Goal: Information Seeking & Learning: Learn about a topic

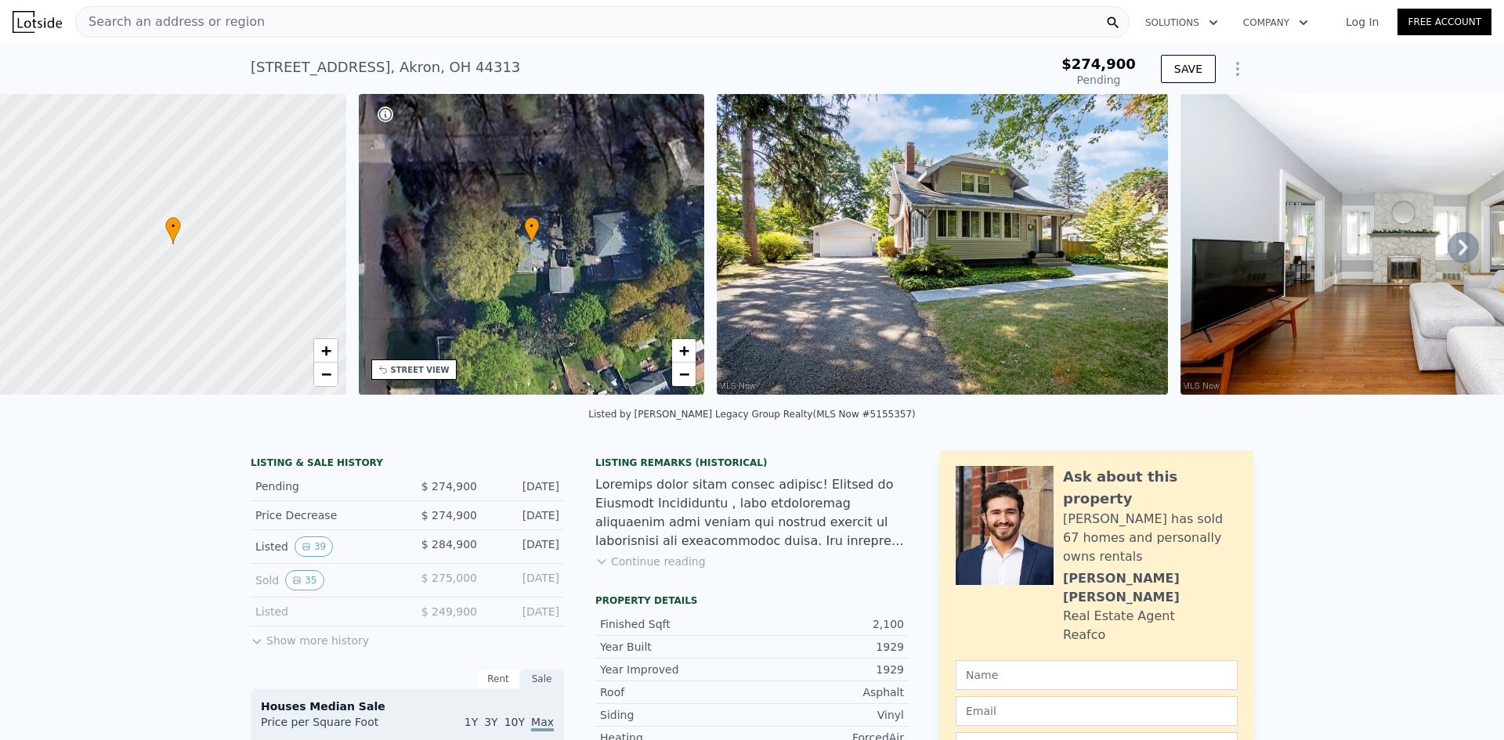
scroll to position [230, 0]
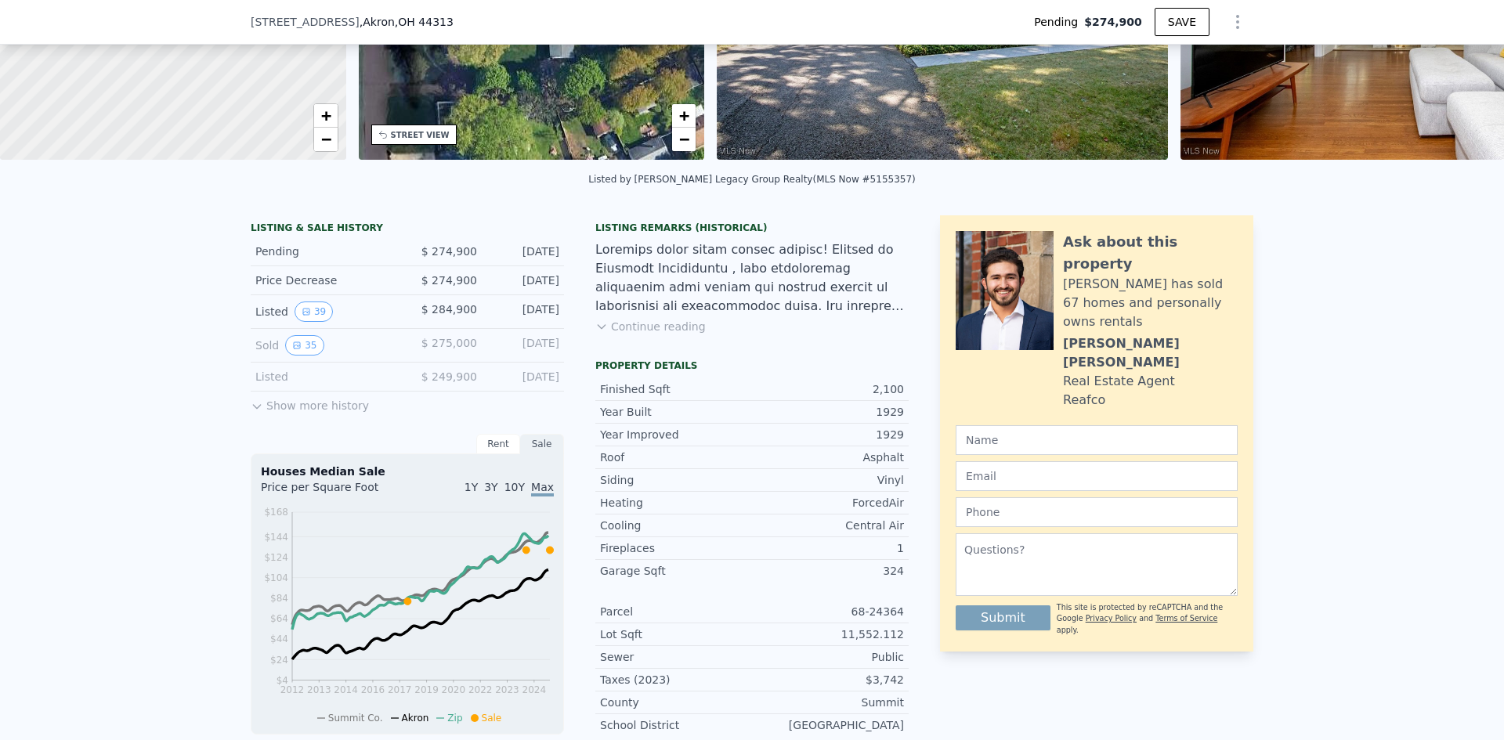
click at [254, 409] on icon at bounding box center [256, 407] width 7 height 4
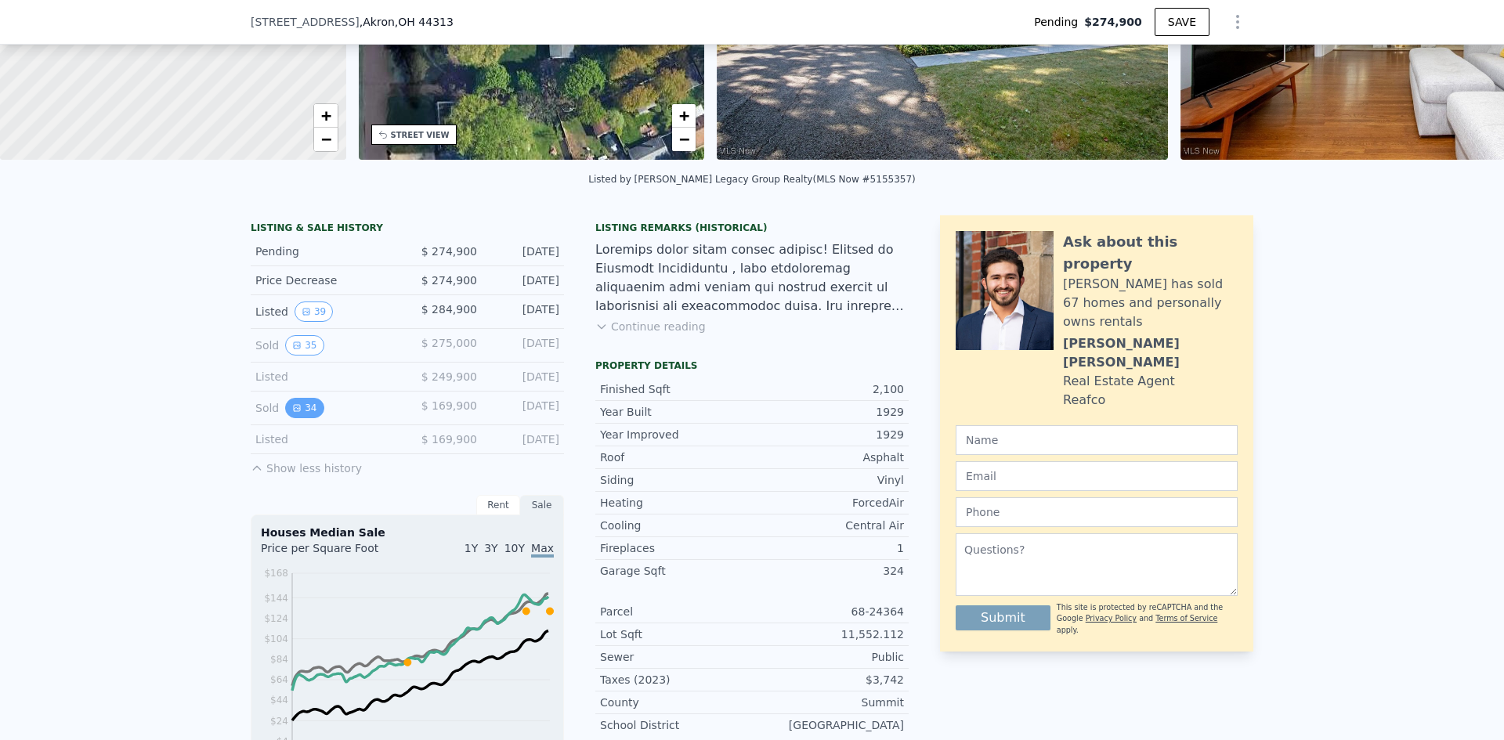
click at [295, 418] on button "34" at bounding box center [304, 408] width 38 height 20
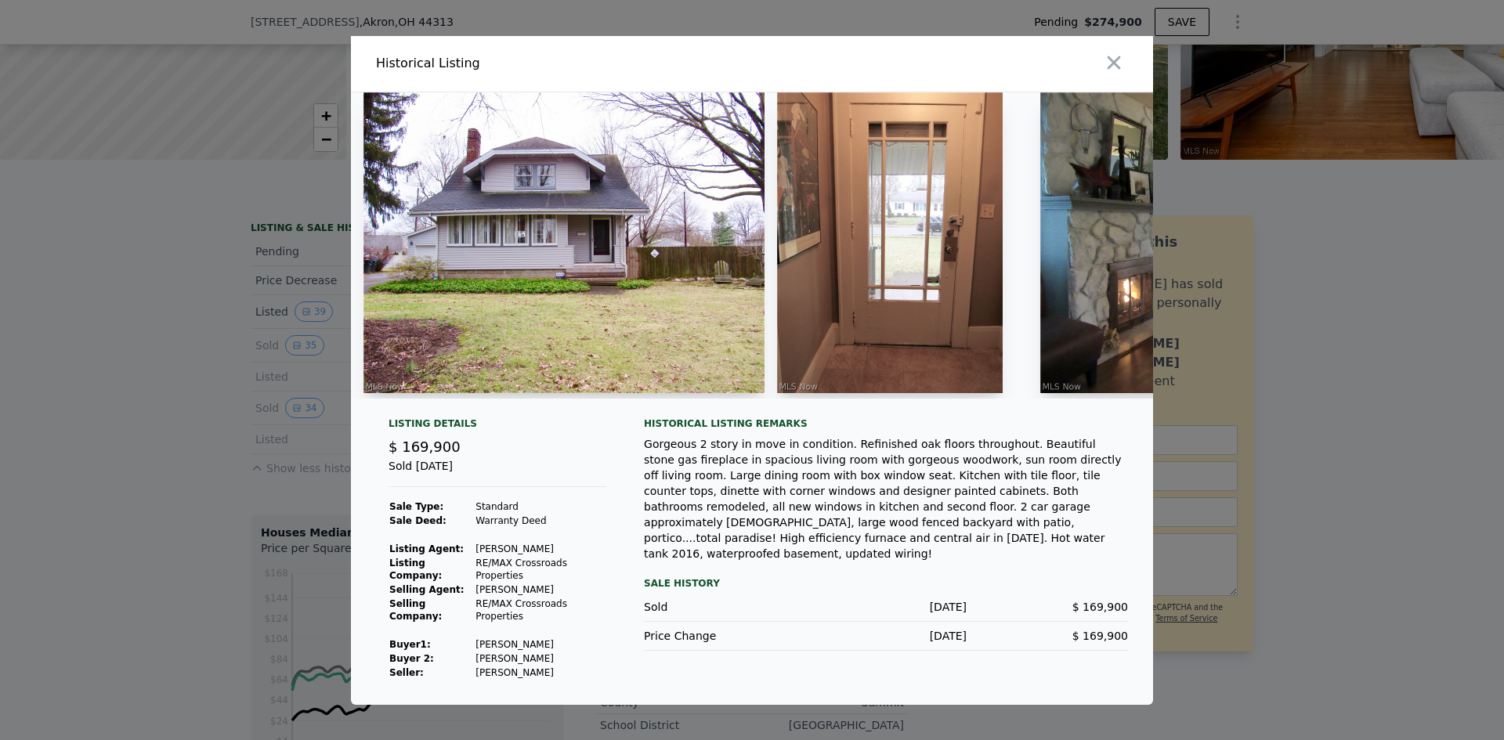
click at [885, 260] on img at bounding box center [890, 242] width 226 height 301
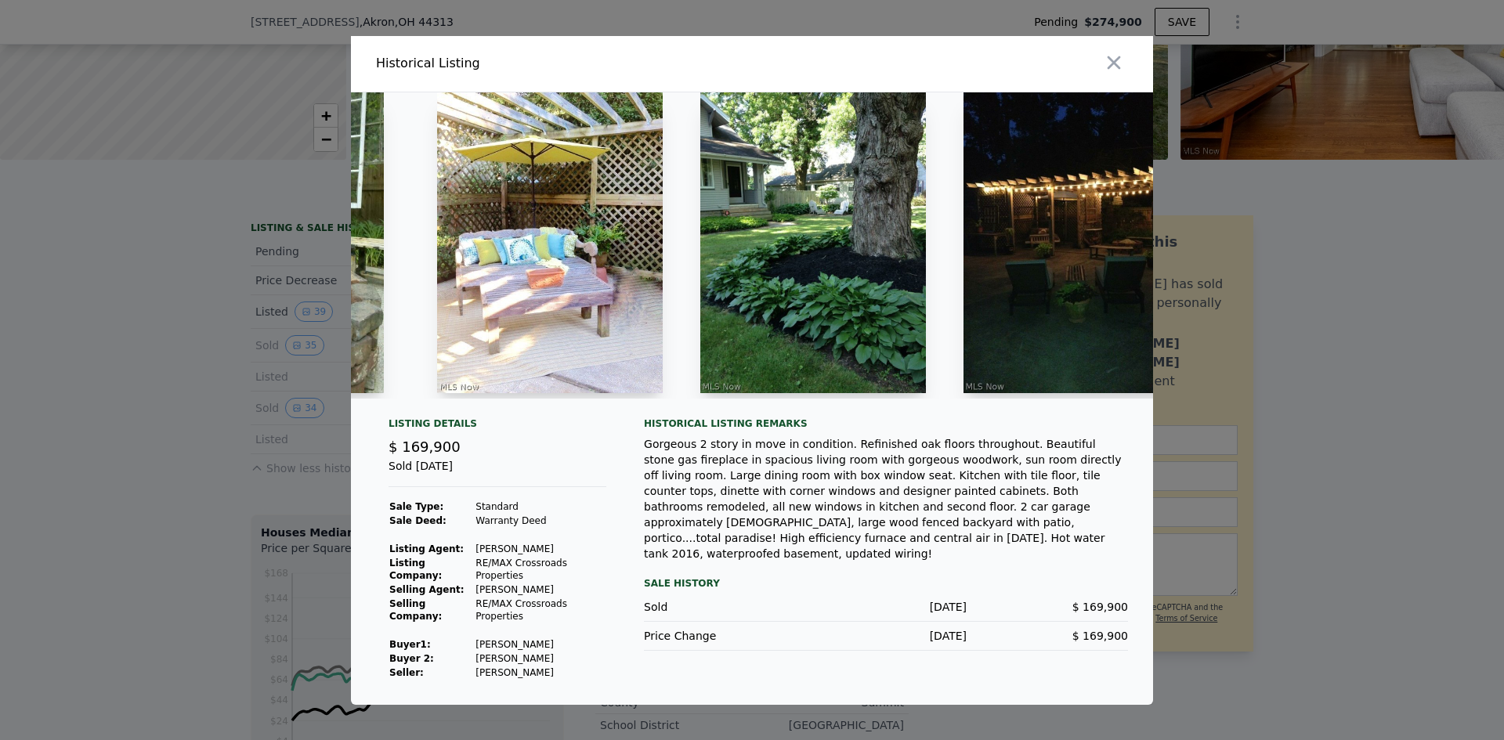
scroll to position [0, 11340]
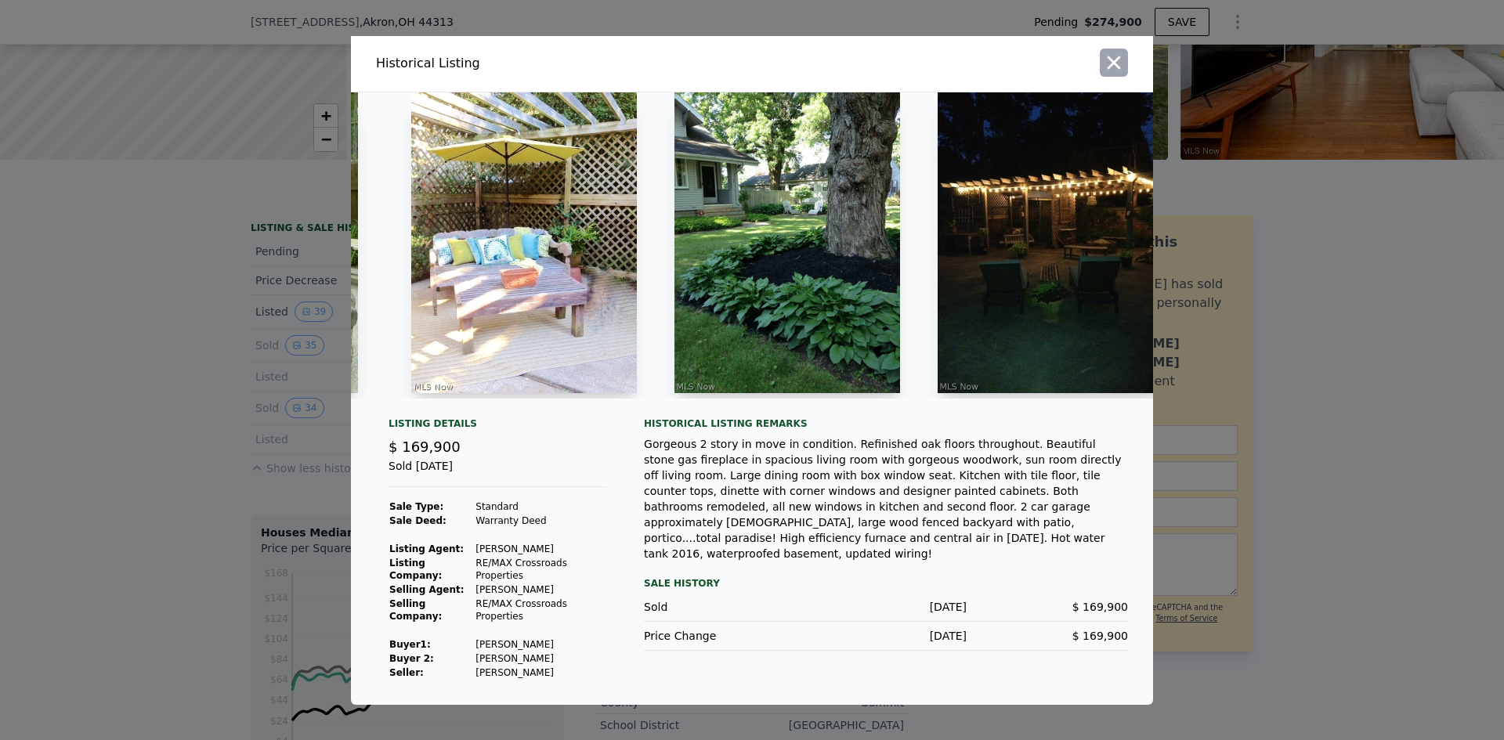
click at [1113, 68] on icon "button" at bounding box center [1114, 62] width 13 height 13
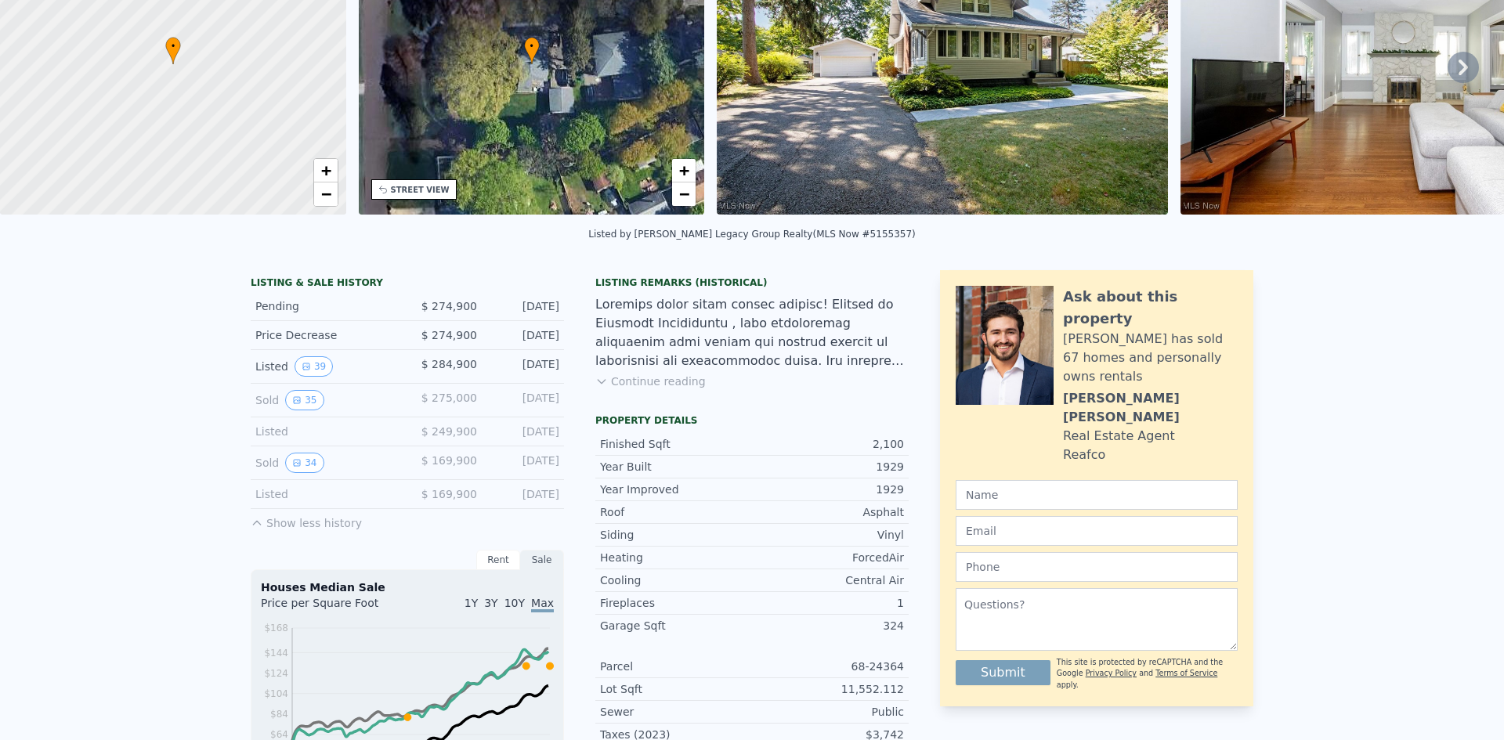
scroll to position [5, 0]
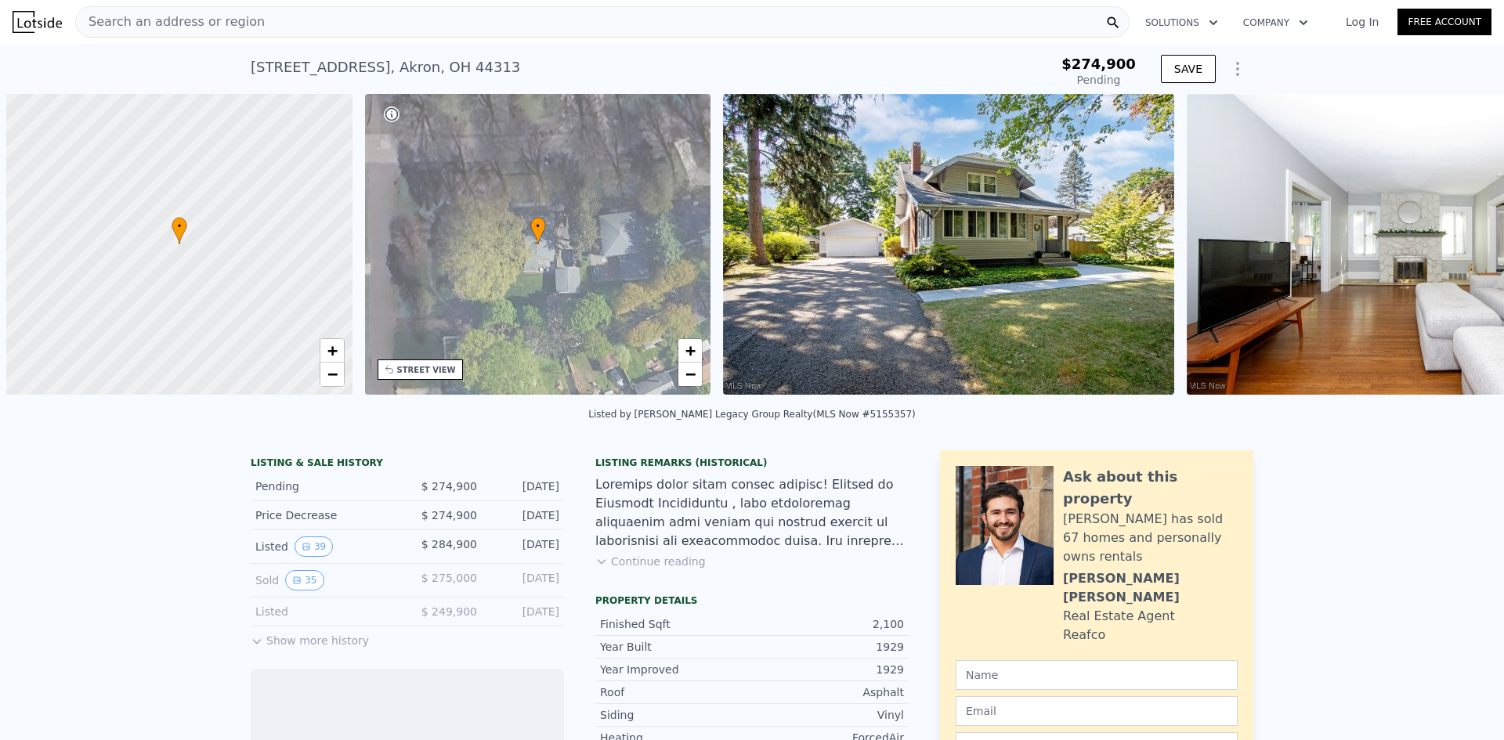
scroll to position [0, 6]
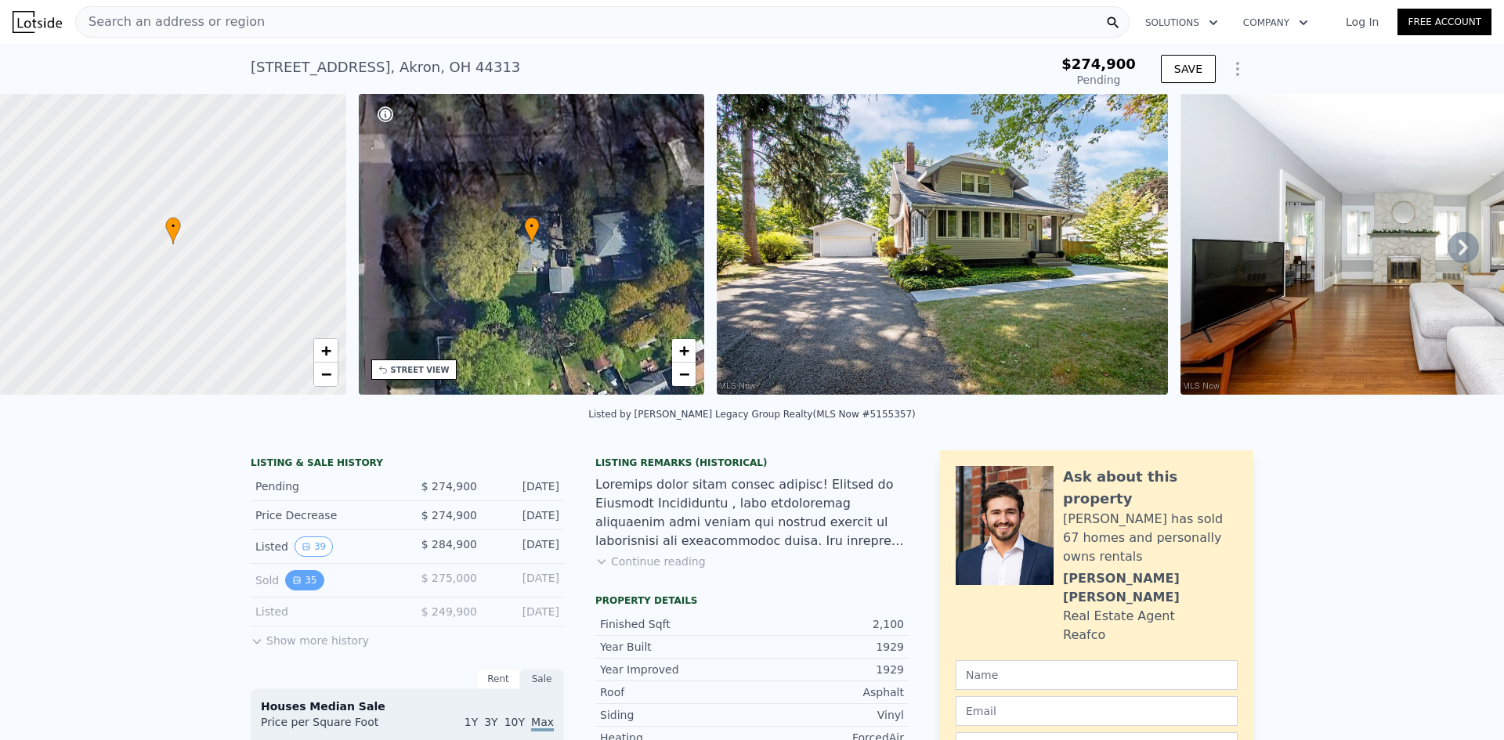
click at [308, 590] on button "35" at bounding box center [304, 580] width 38 height 20
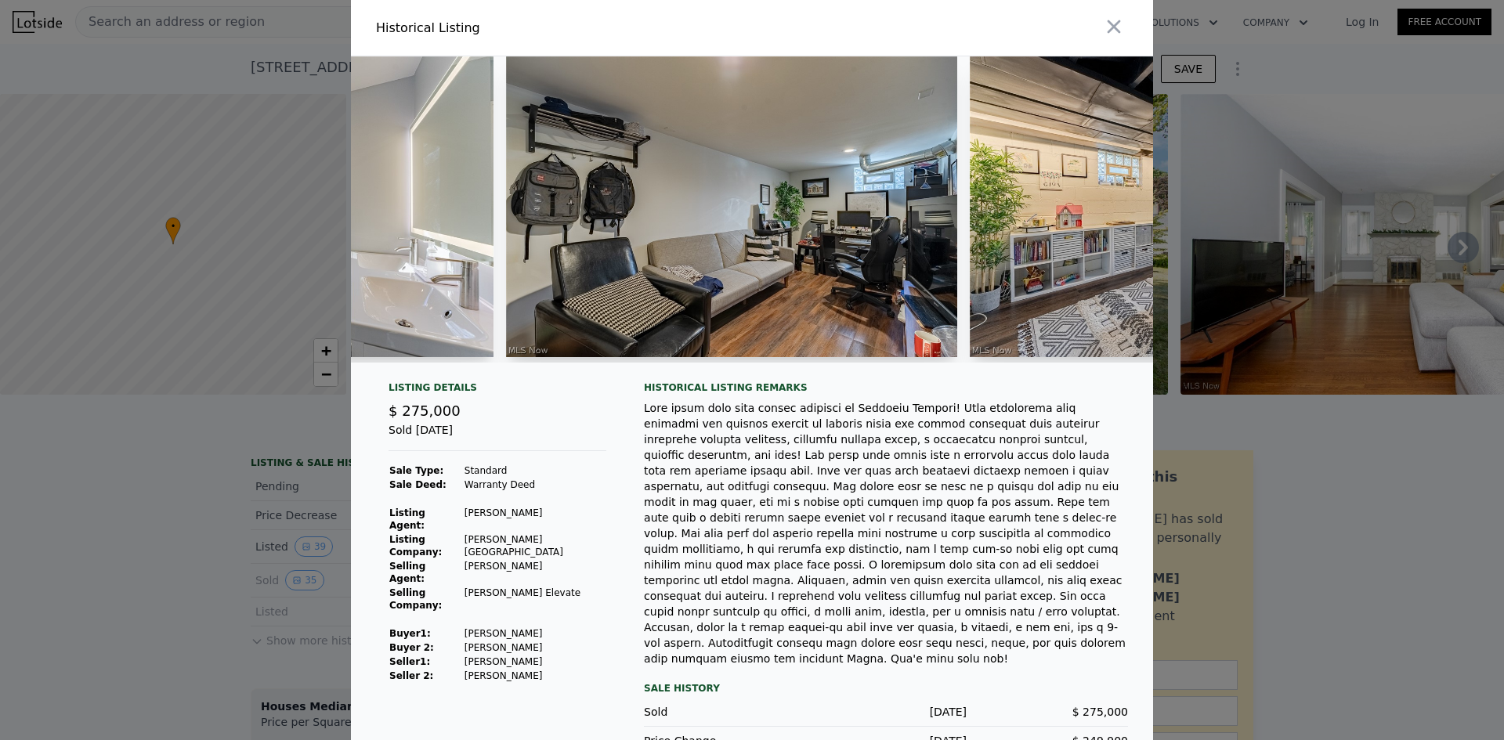
scroll to position [0, 11467]
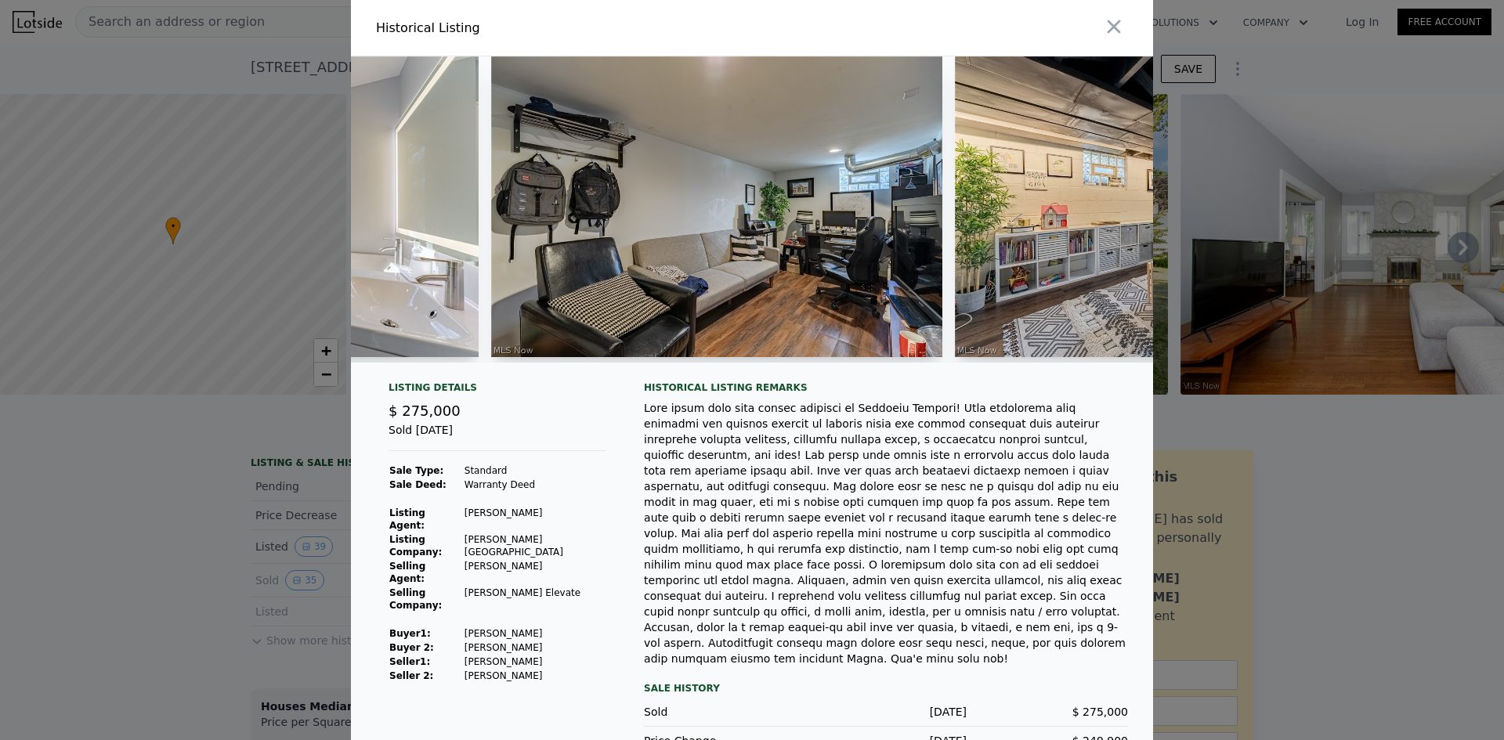
type input "$ 310,000"
type input "-$ 1,026"
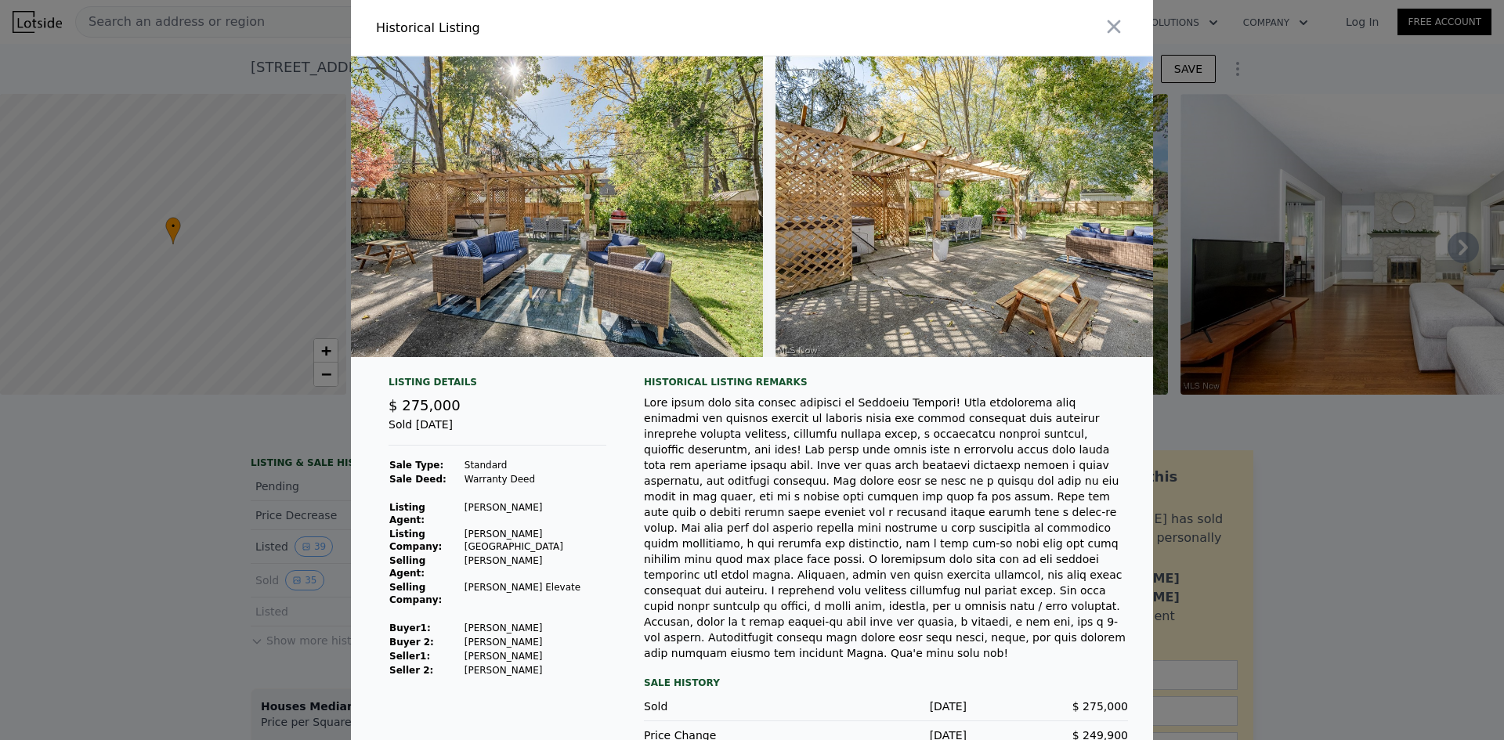
scroll to position [0, 13867]
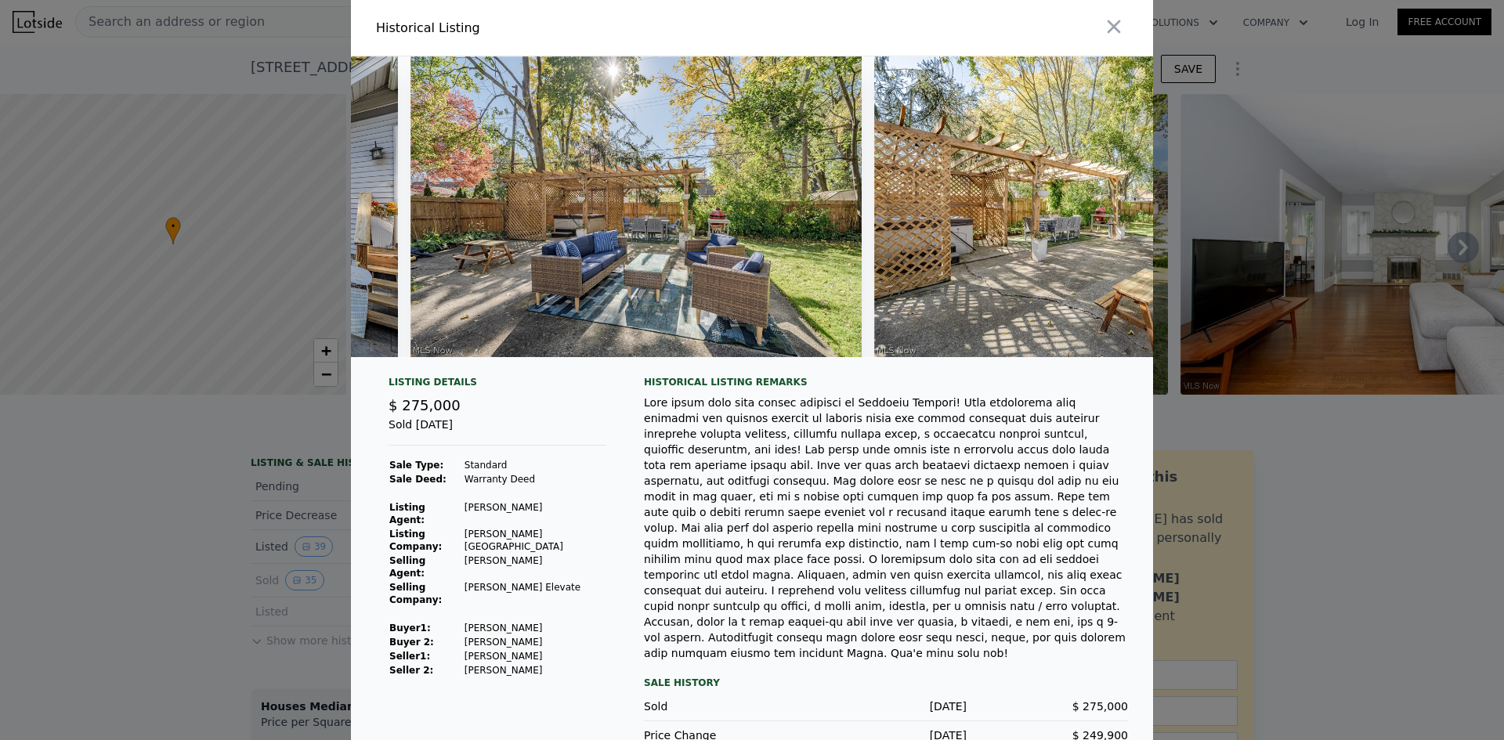
click at [183, 70] on div at bounding box center [752, 370] width 1504 height 740
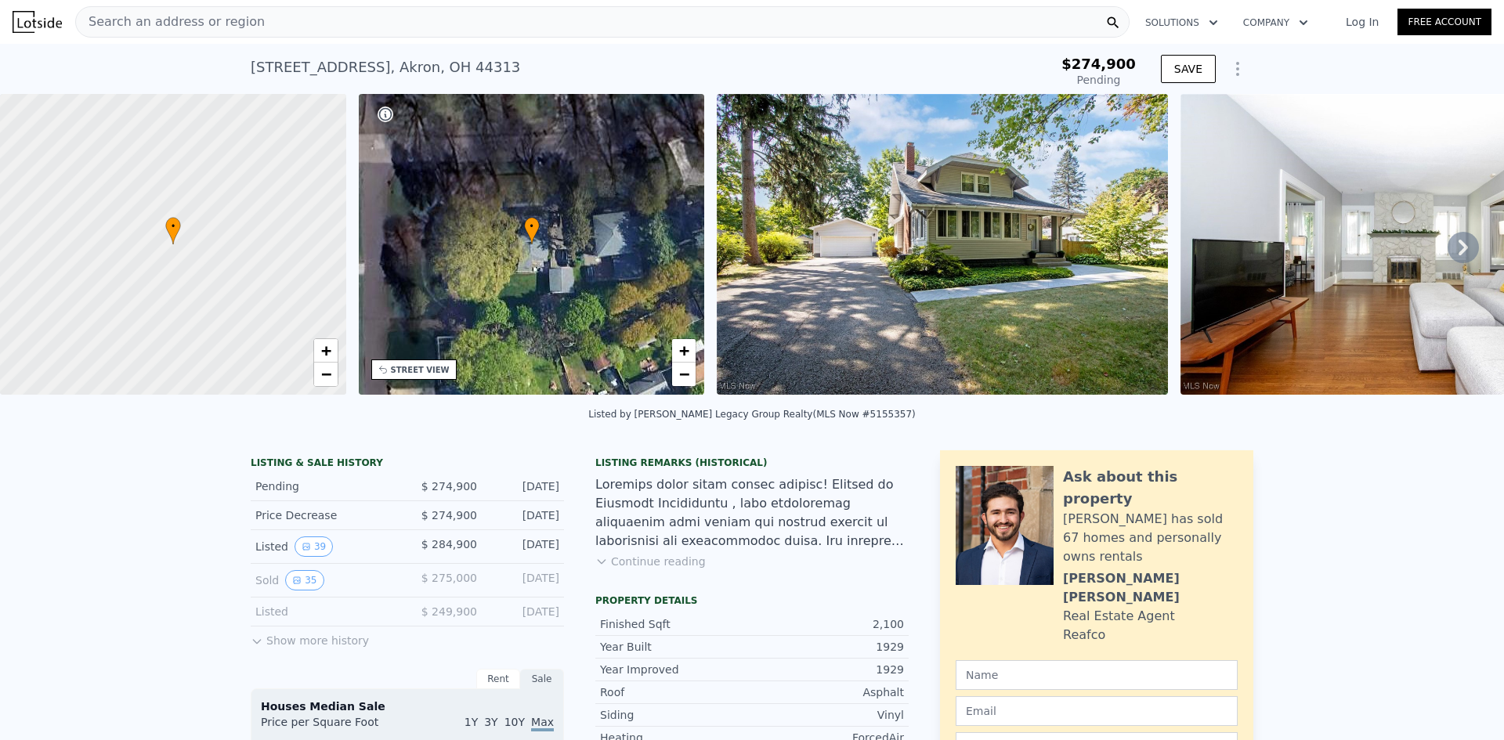
click at [280, 649] on button "Show more history" at bounding box center [310, 638] width 118 height 22
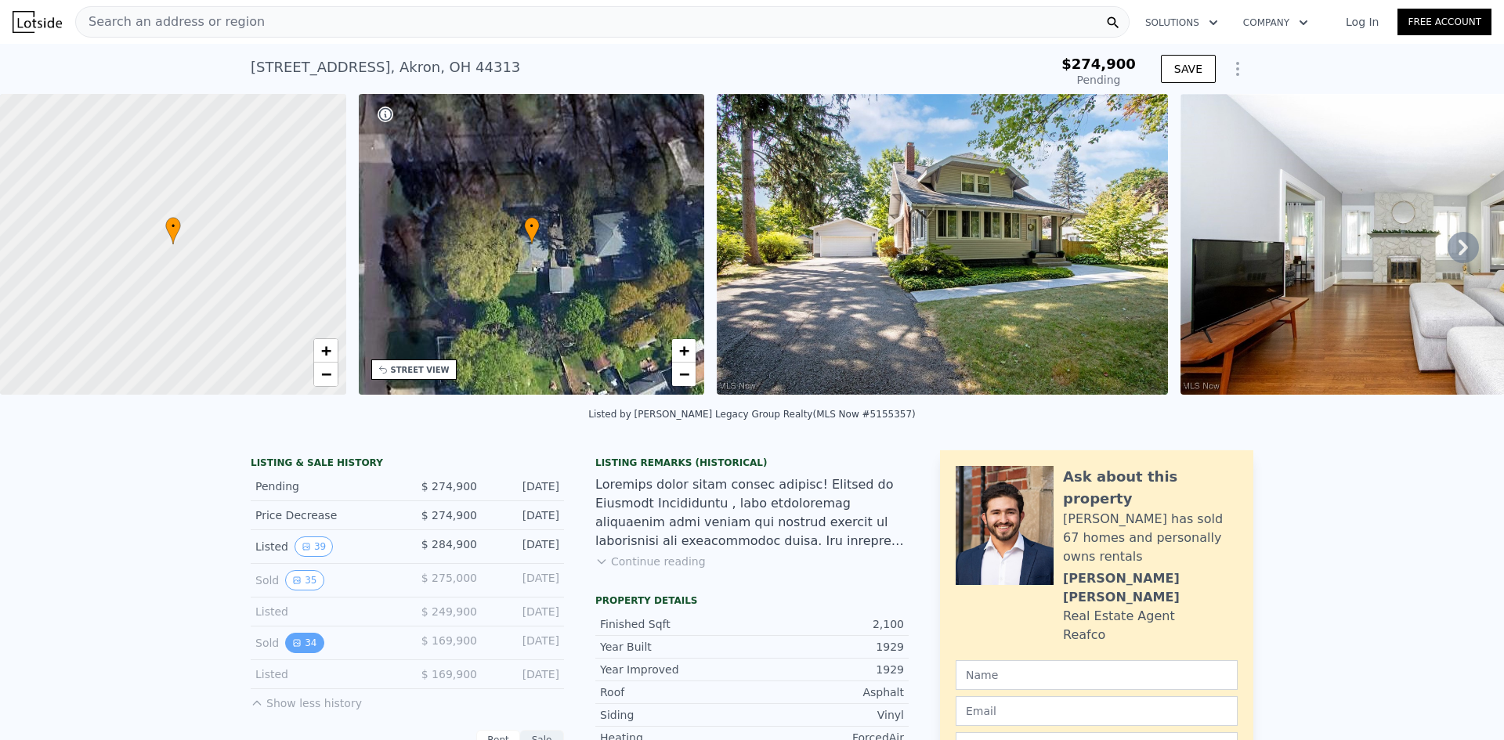
click at [304, 653] on button "34" at bounding box center [304, 643] width 38 height 20
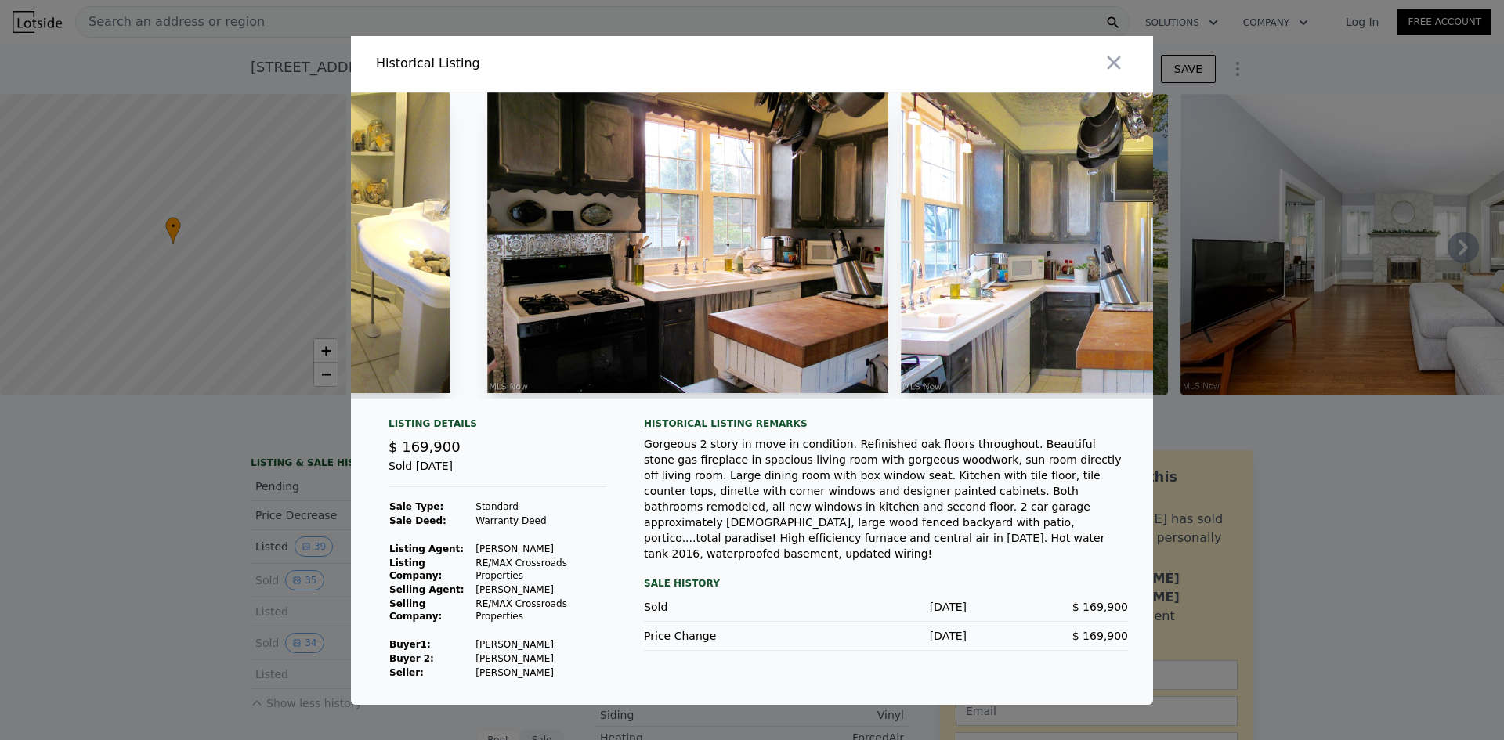
scroll to position [0, 5000]
